Goal: Navigation & Orientation: Find specific page/section

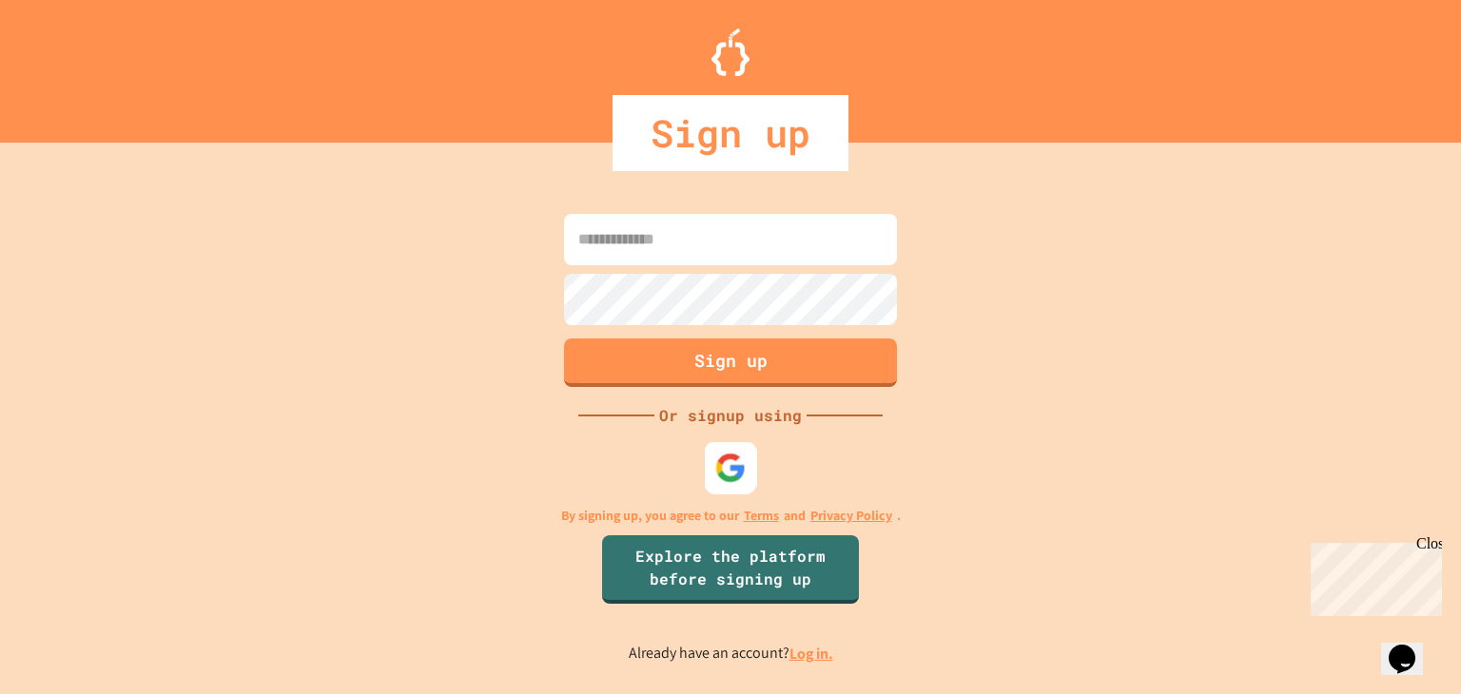
click at [725, 465] on img at bounding box center [730, 468] width 31 height 31
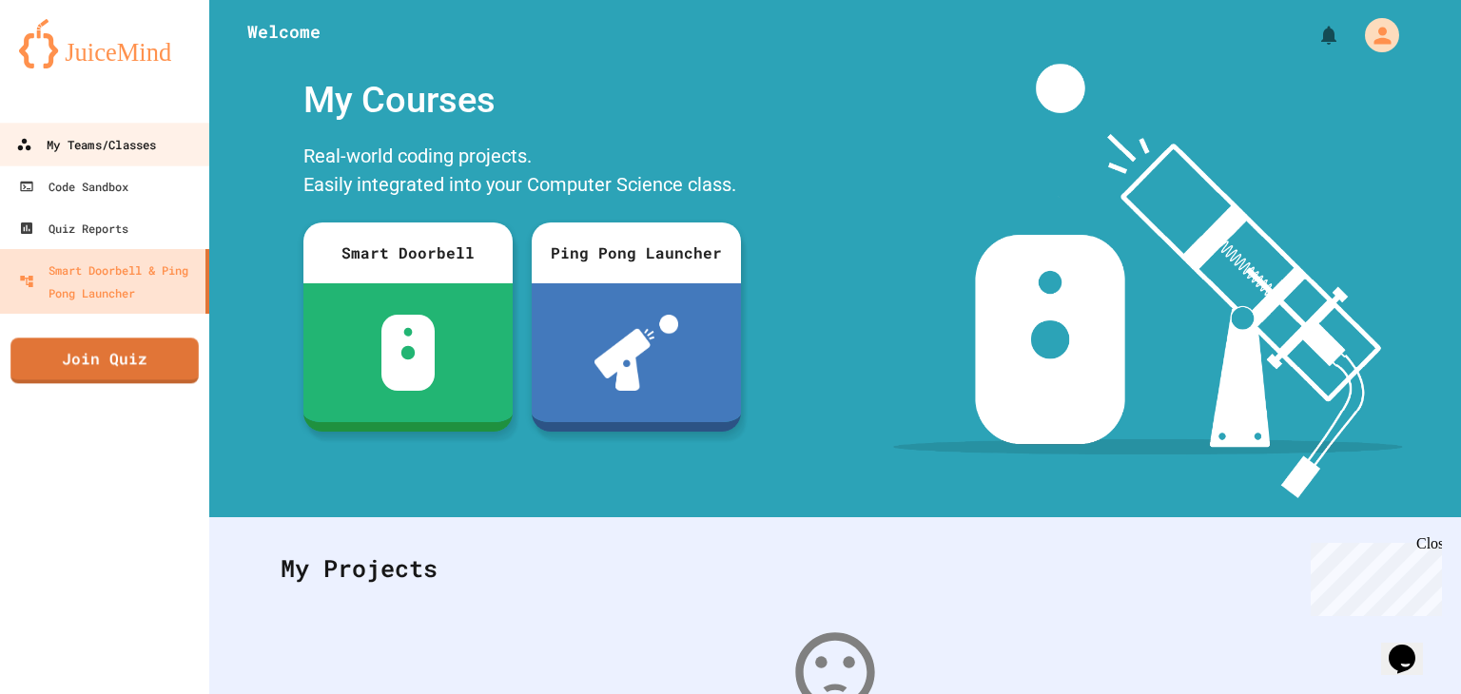
click at [156, 152] on div "My Teams/Classes" at bounding box center [86, 145] width 140 height 24
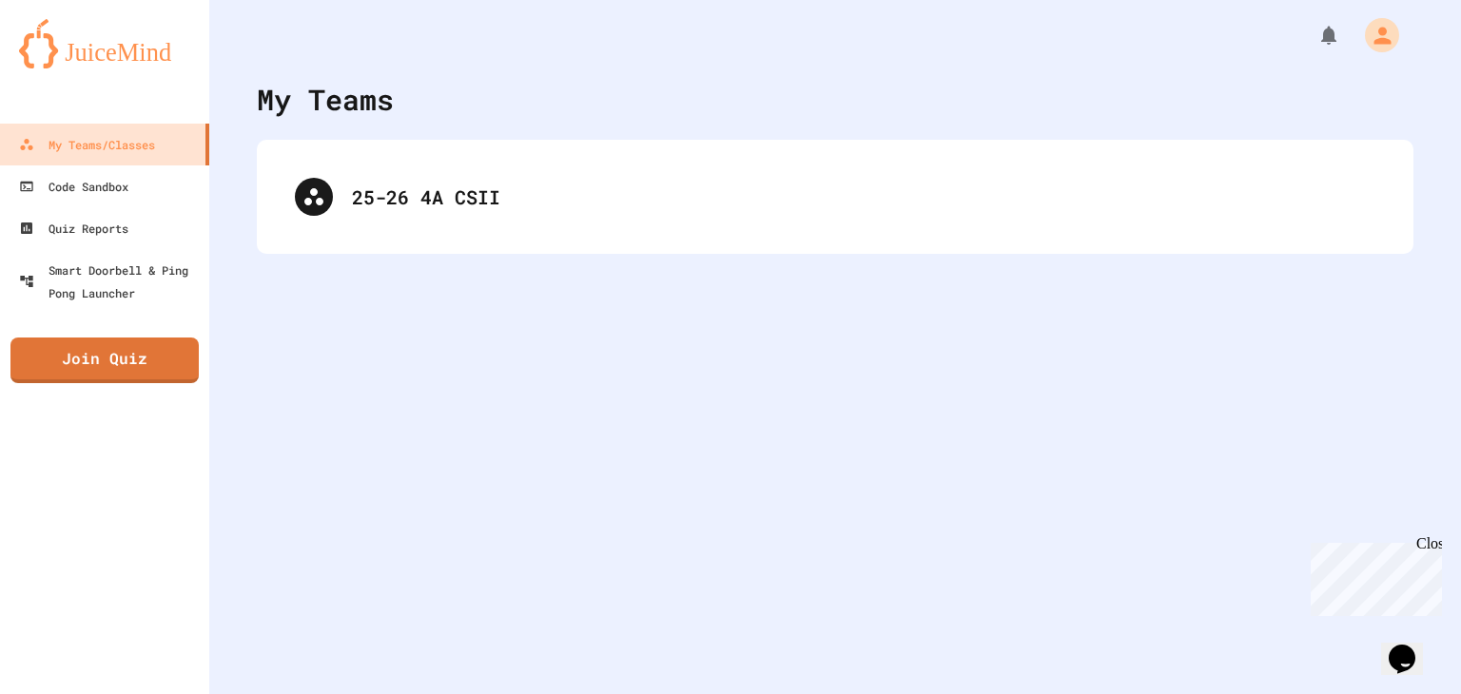
click at [442, 155] on div "25-26 4A CSII" at bounding box center [835, 197] width 1157 height 114
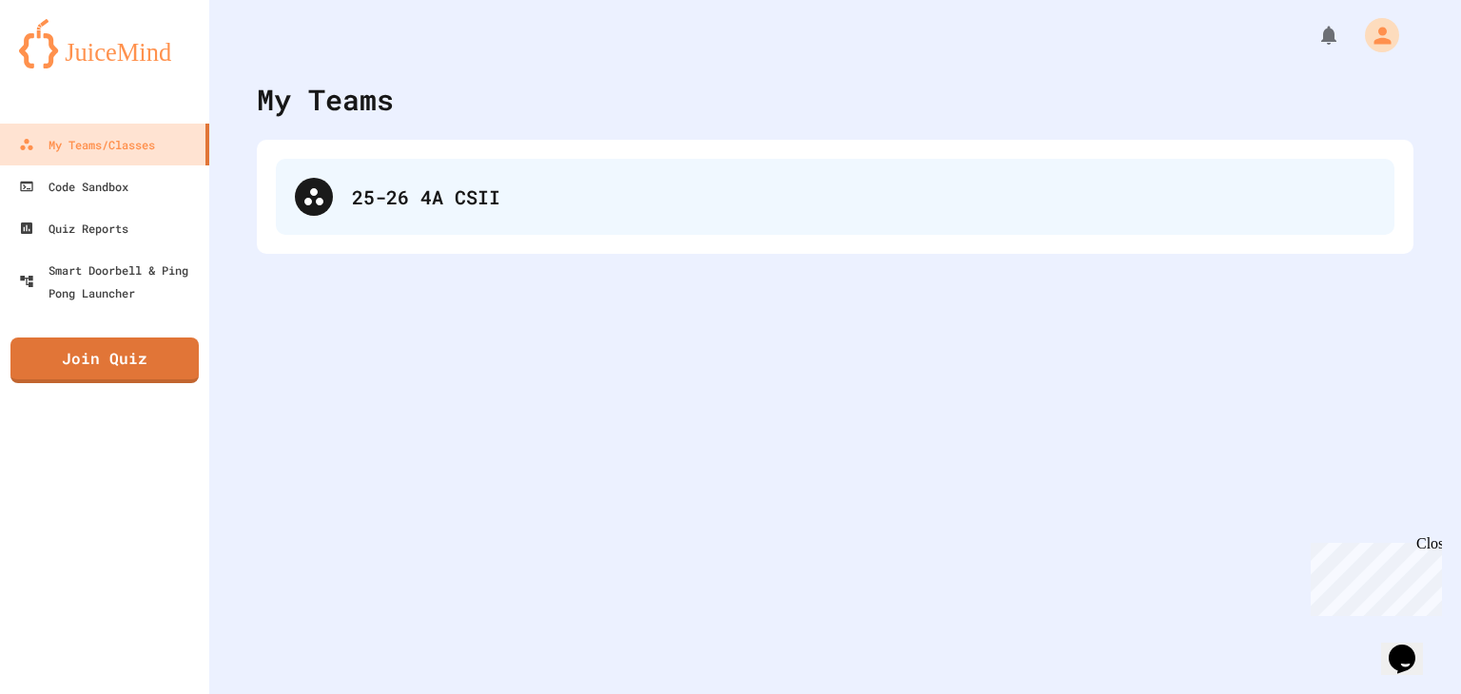
click at [438, 191] on div "25-26 4A CSII" at bounding box center [863, 197] width 1023 height 29
